Goal: Task Accomplishment & Management: Use online tool/utility

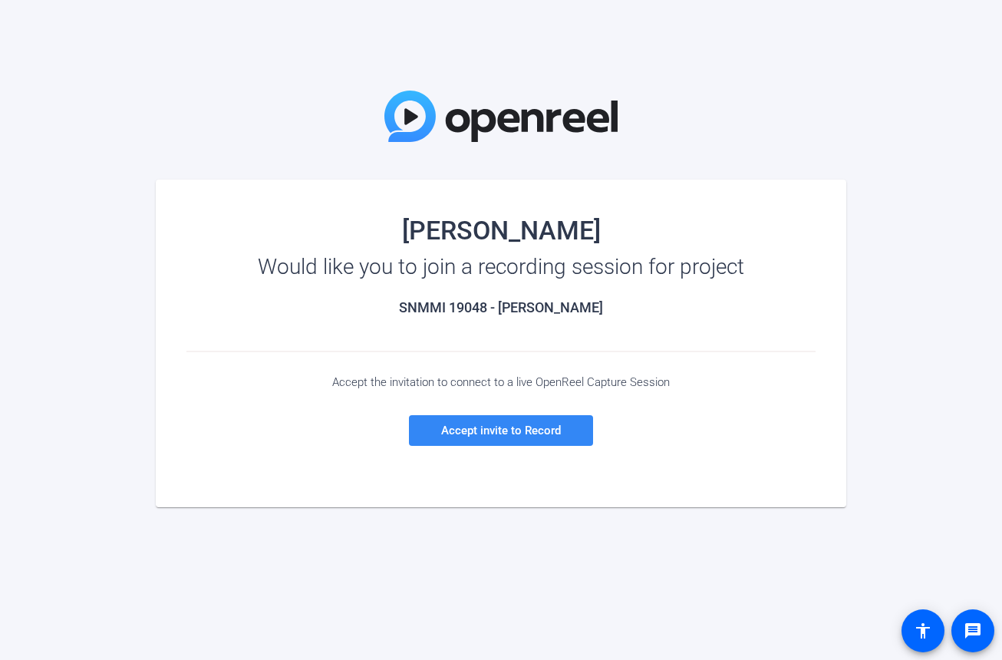
click at [529, 436] on span "Accept invite to Record" at bounding box center [501, 430] width 120 height 14
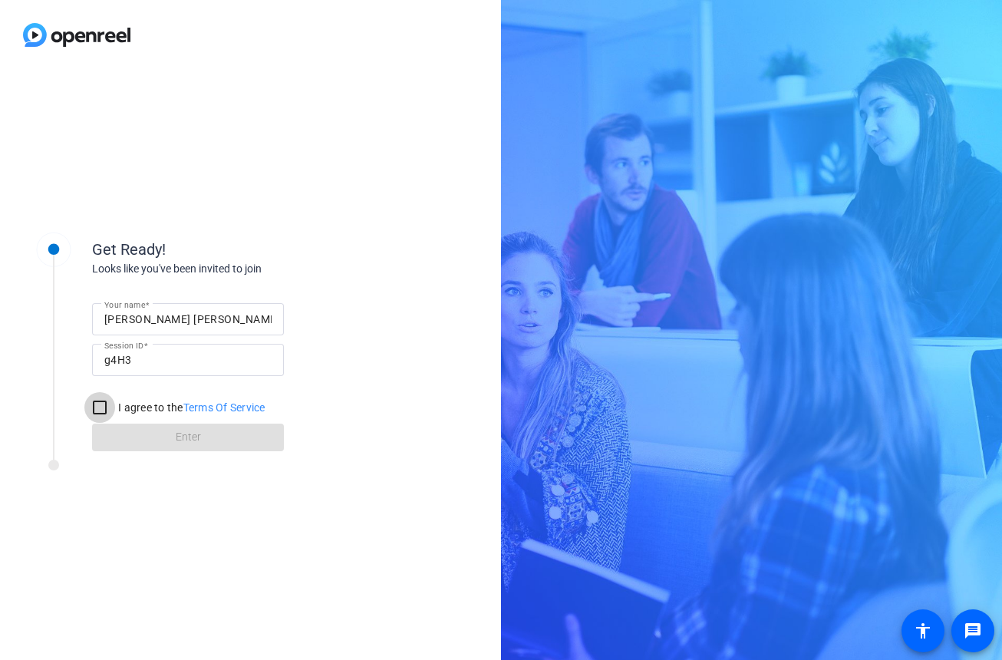
click at [97, 407] on input "I agree to the Terms Of Service" at bounding box center [99, 407] width 31 height 31
checkbox input "true"
click at [180, 444] on span "Enter" at bounding box center [188, 437] width 25 height 16
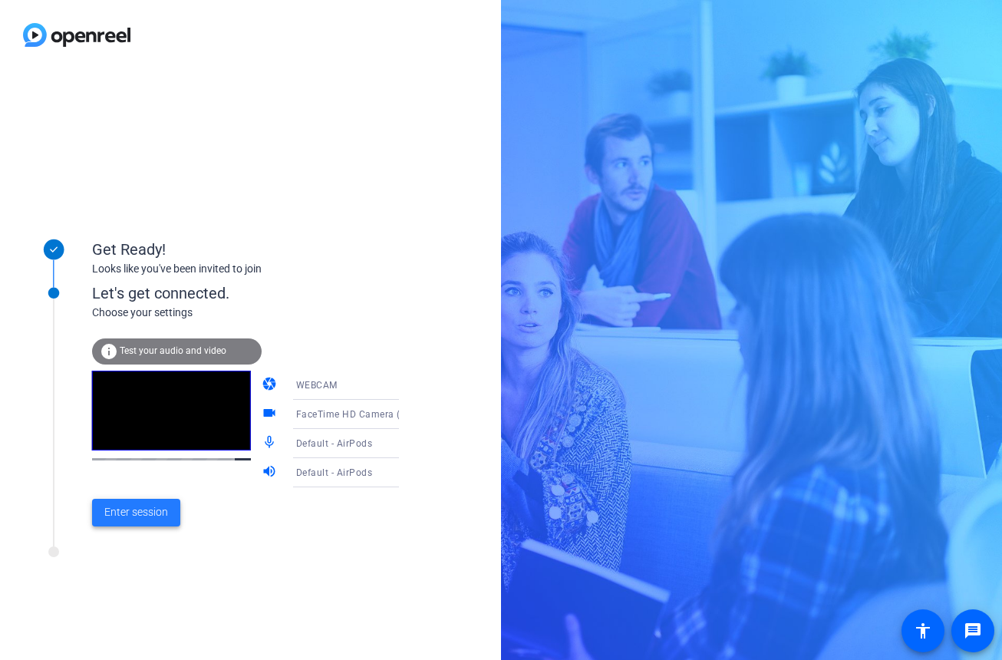
click at [155, 511] on span "Enter session" at bounding box center [136, 512] width 64 height 16
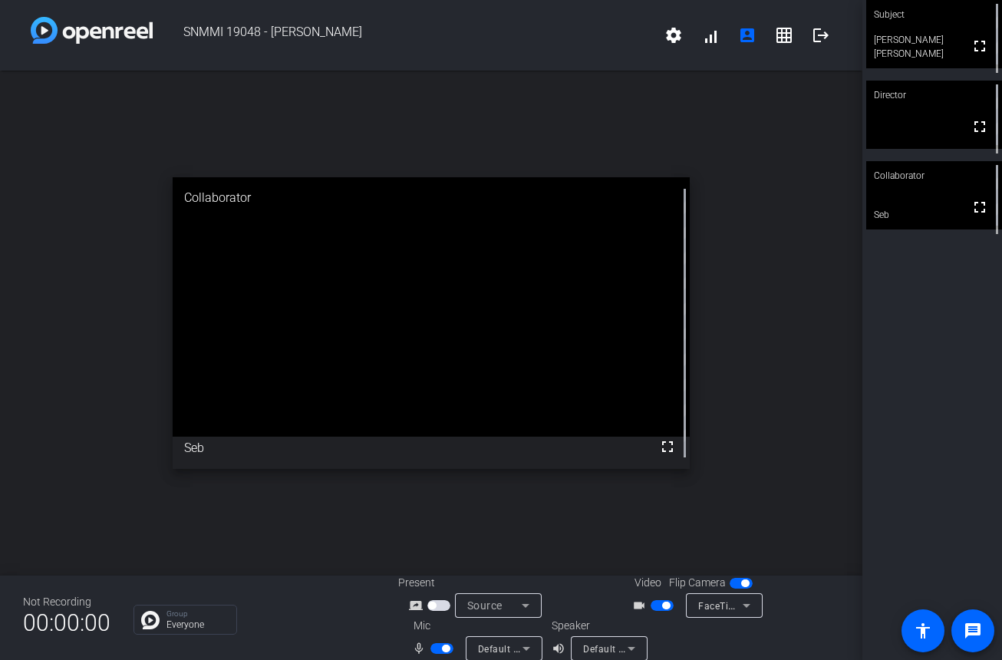
click at [439, 612] on mat-slide-toggle at bounding box center [440, 605] width 26 height 16
click at [437, 609] on span "button" at bounding box center [438, 605] width 23 height 11
